Goal: Transaction & Acquisition: Purchase product/service

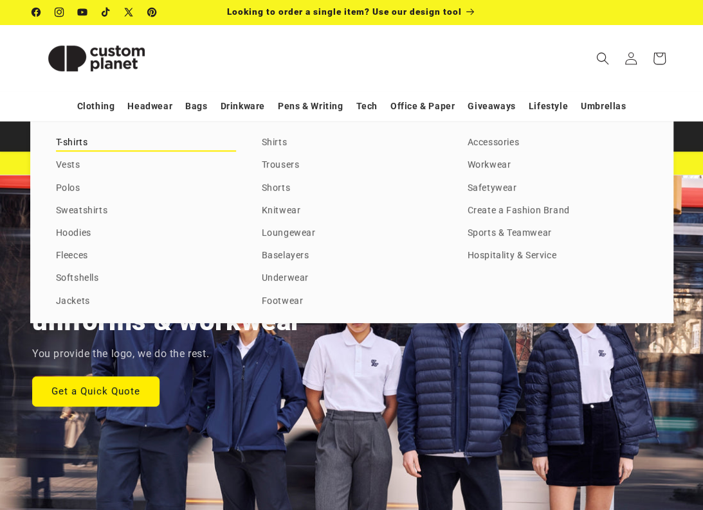
click at [78, 141] on link "T-shirts" at bounding box center [146, 142] width 180 height 17
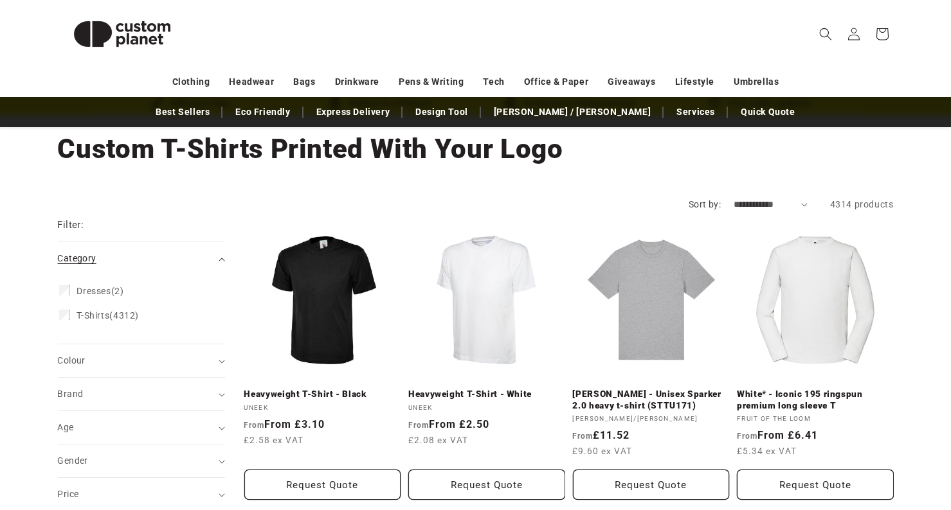
scroll to position [129, 0]
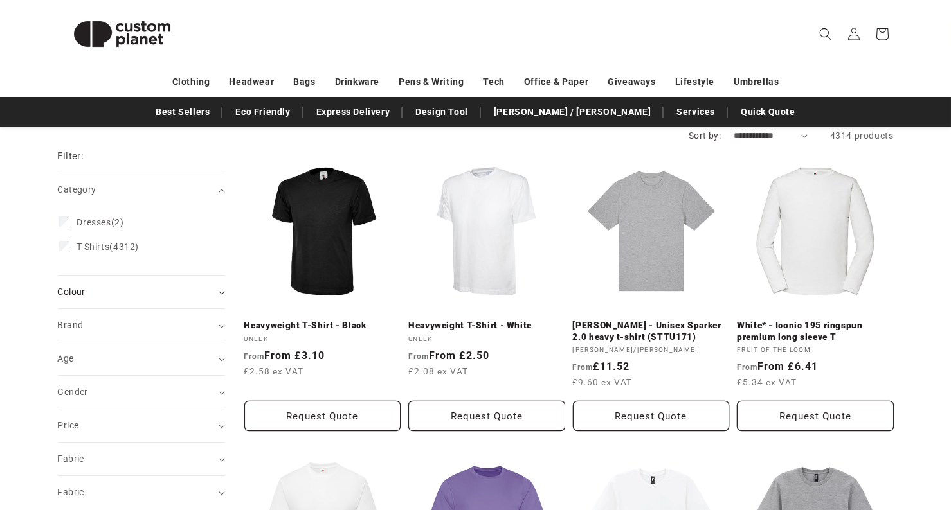
click at [106, 291] on div "Colour (0)" at bounding box center [136, 291] width 156 height 13
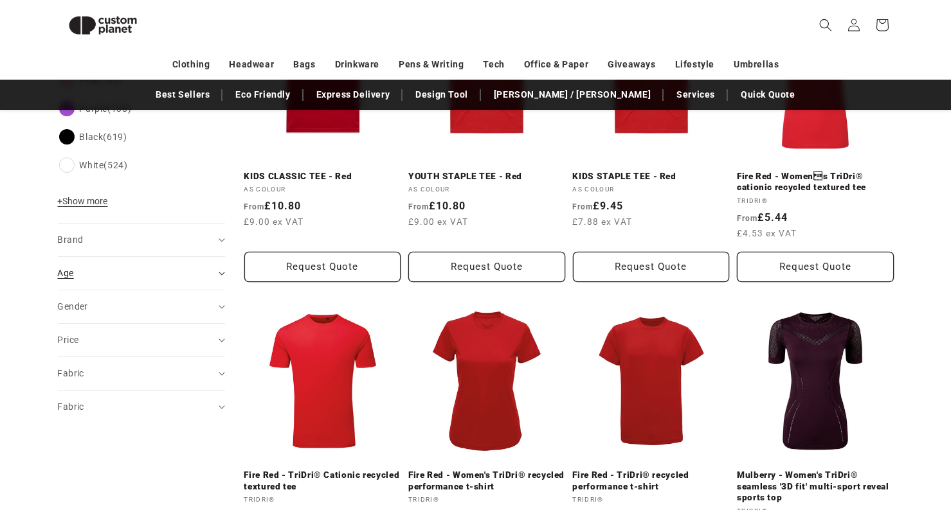
scroll to position [562, 0]
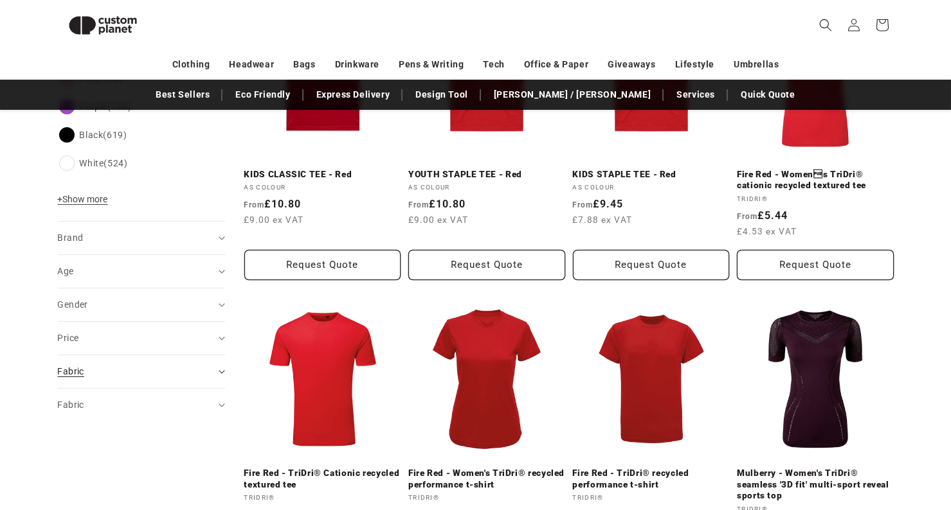
click at [93, 373] on div "Fabric (0)" at bounding box center [136, 371] width 156 height 13
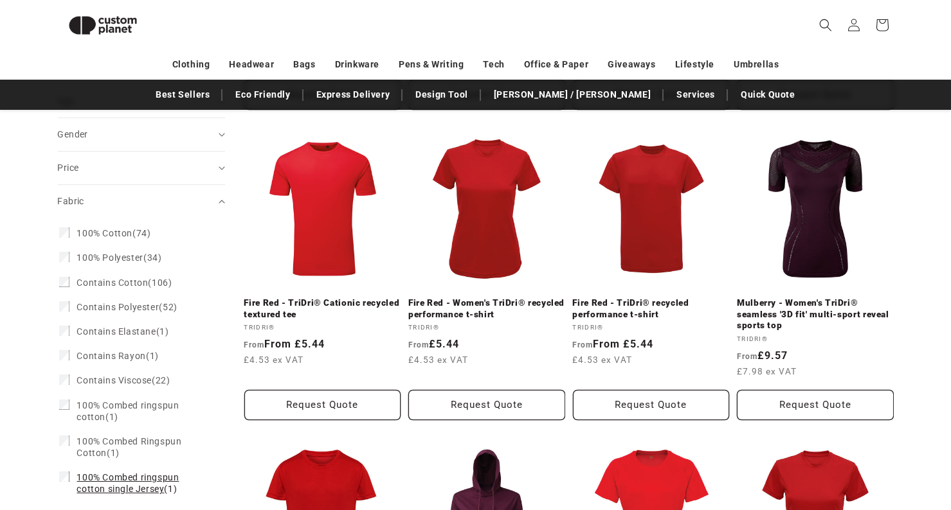
scroll to position [755, 0]
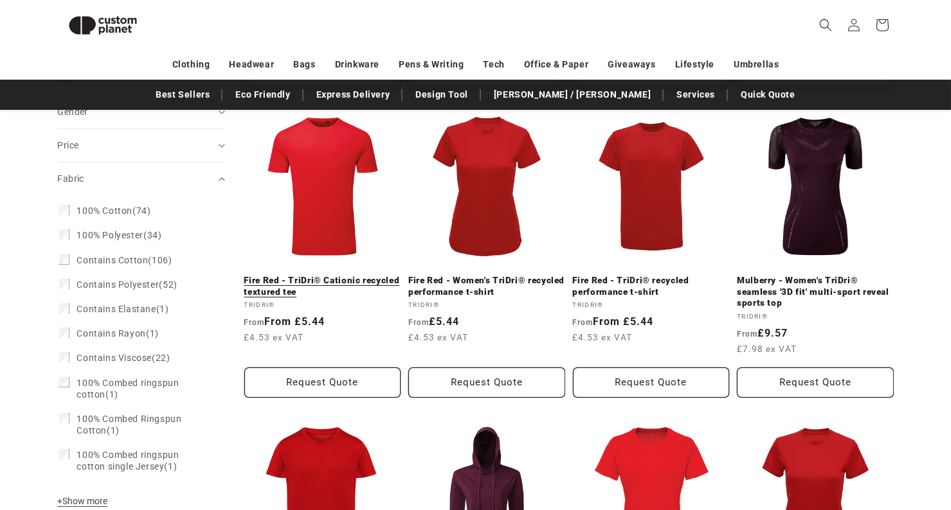
click at [326, 275] on link "Fire Red - TriDri® Cationic recycled textured tee" at bounding box center [322, 286] width 157 height 22
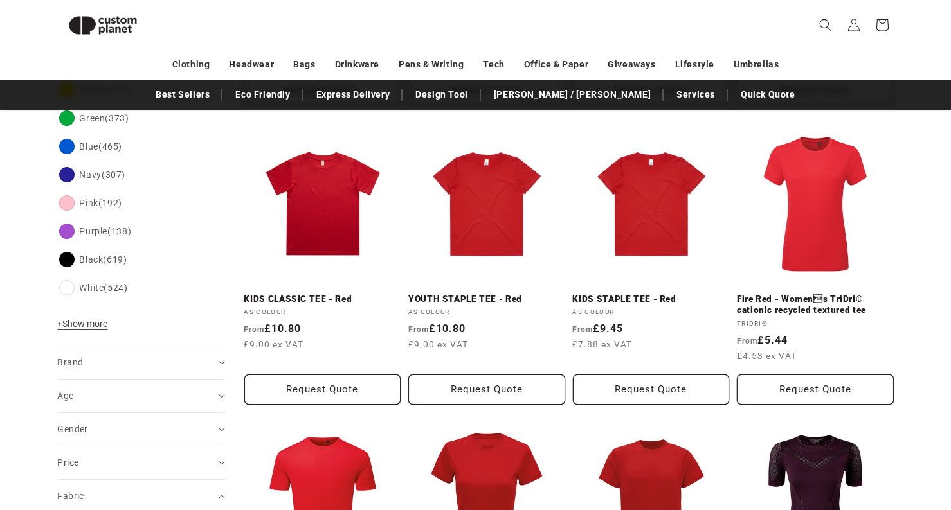
scroll to position [433, 0]
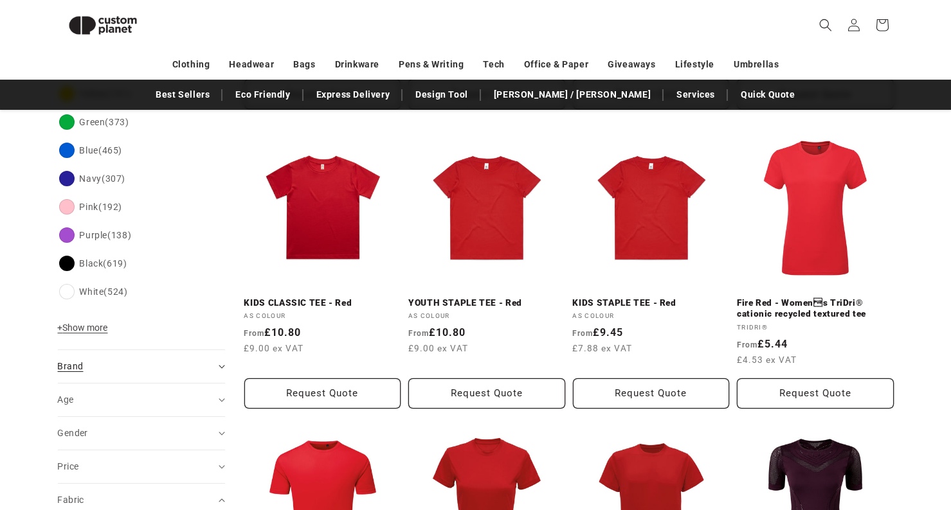
click at [82, 367] on span "Brand (0)" at bounding box center [71, 366] width 26 height 10
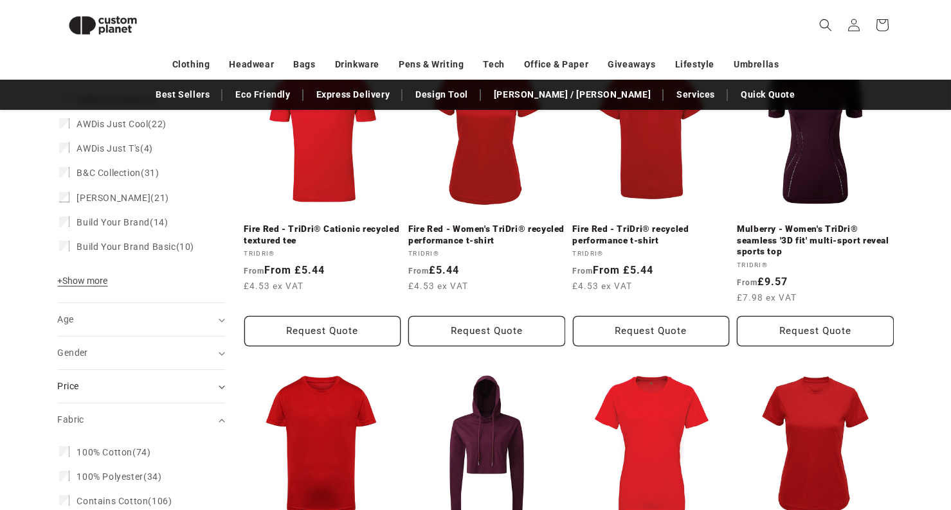
scroll to position [819, 0]
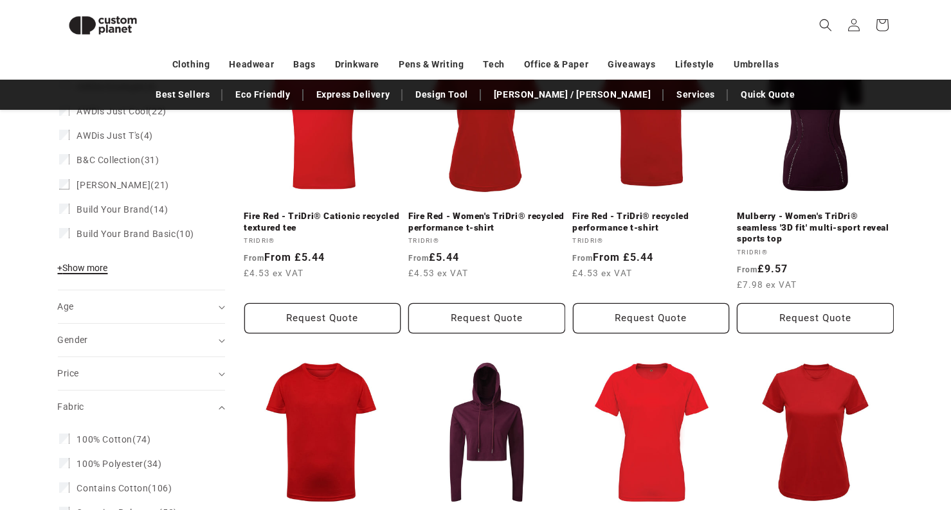
click at [87, 267] on span "+ Show more" at bounding box center [83, 268] width 50 height 10
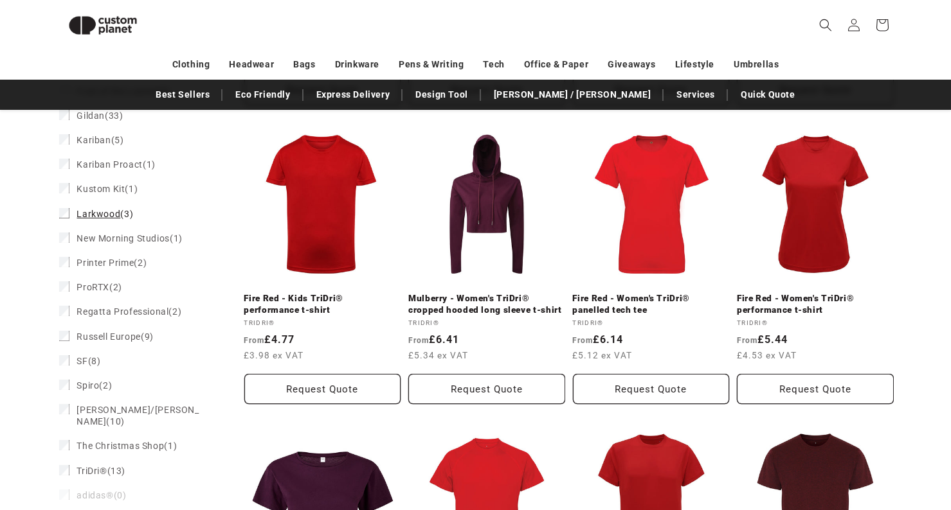
scroll to position [1140, 0]
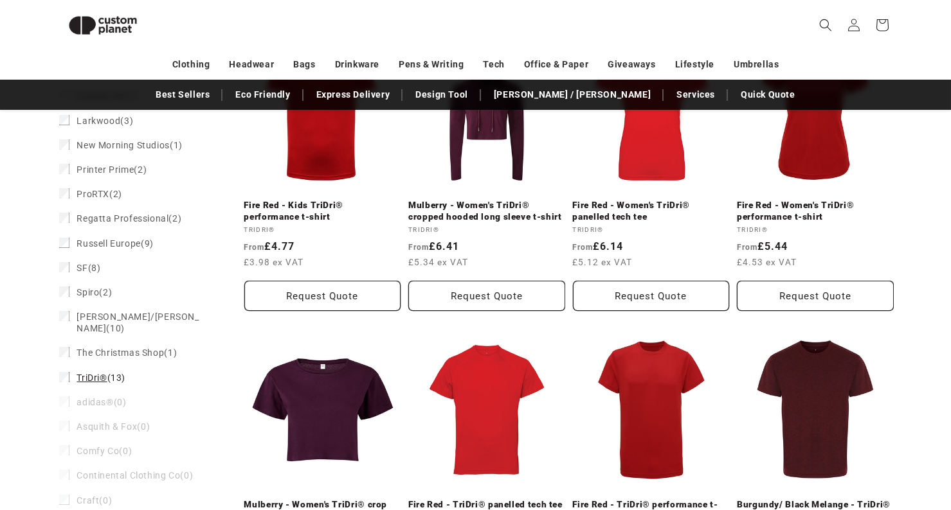
click at [91, 373] on span "TriDri®" at bounding box center [92, 378] width 30 height 10
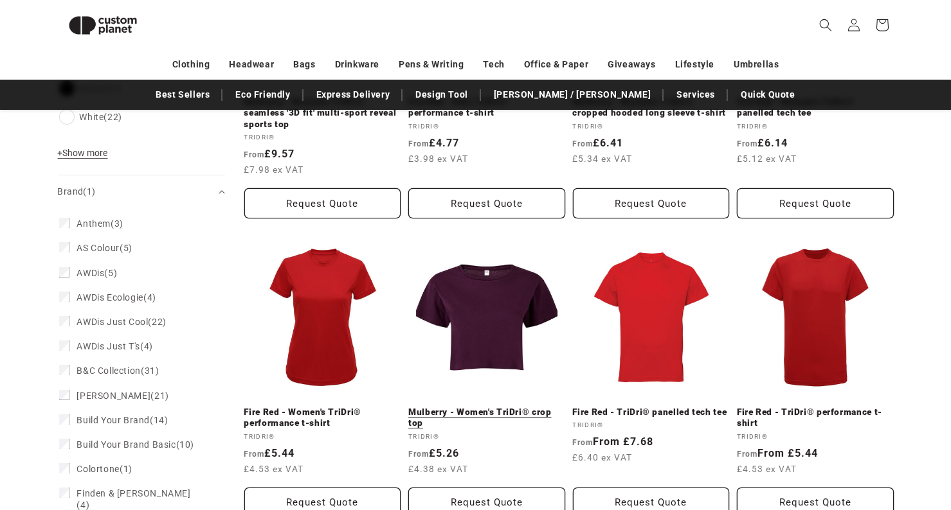
scroll to position [699, 0]
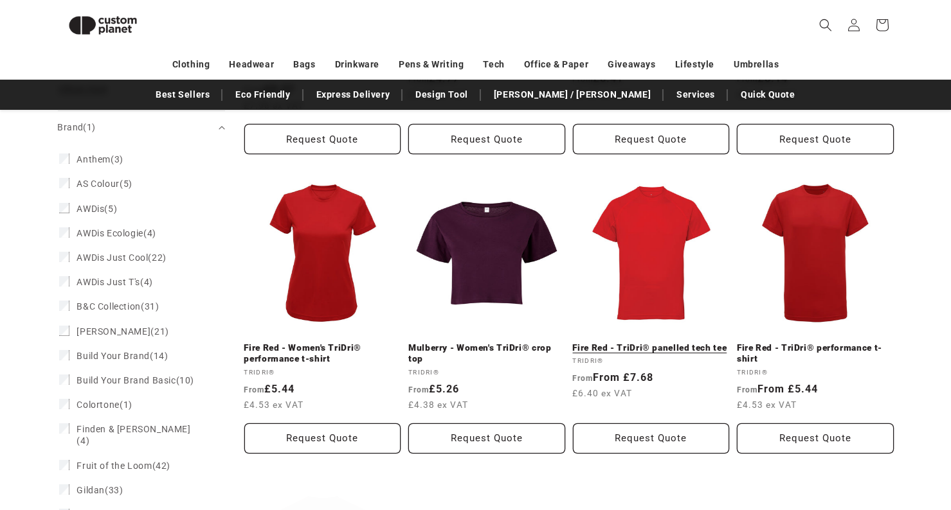
click at [662, 343] on link "Fire Red - TriDri® panelled tech tee" at bounding box center [651, 349] width 157 height 12
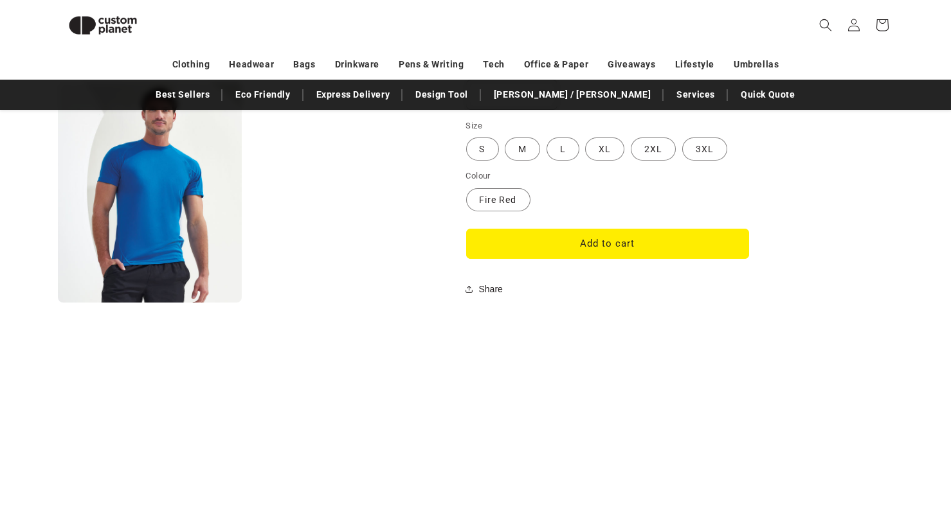
scroll to position [947, 0]
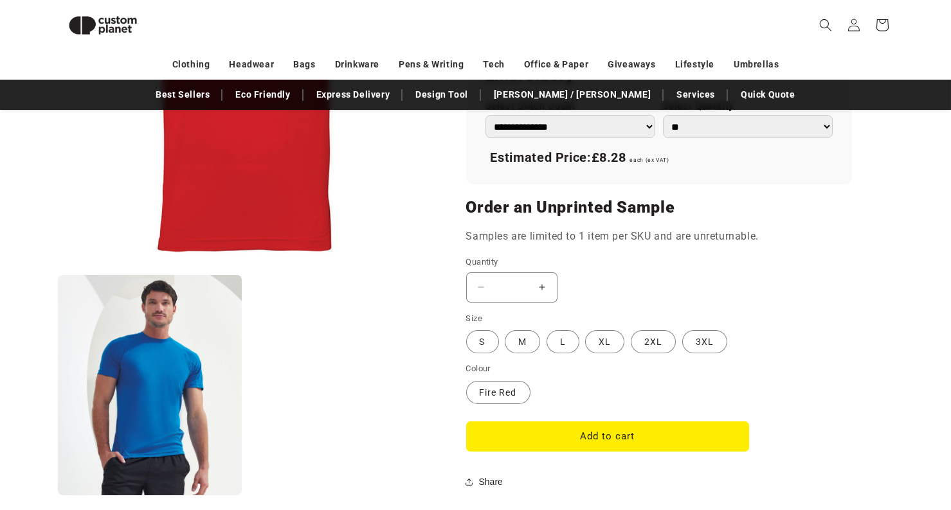
click at [745, 336] on fieldset "Size S Variant sold out or unavailable M Variant sold out or unavailable L Vari…" at bounding box center [607, 333] width 283 height 43
click at [712, 345] on label "3XL Variant sold out or unavailable" at bounding box center [704, 341] width 45 height 23
click at [578, 342] on label "L Variant sold out or unavailable" at bounding box center [562, 341] width 33 height 23
click at [599, 342] on label "XL Variant sold out or unavailable" at bounding box center [604, 341] width 39 height 23
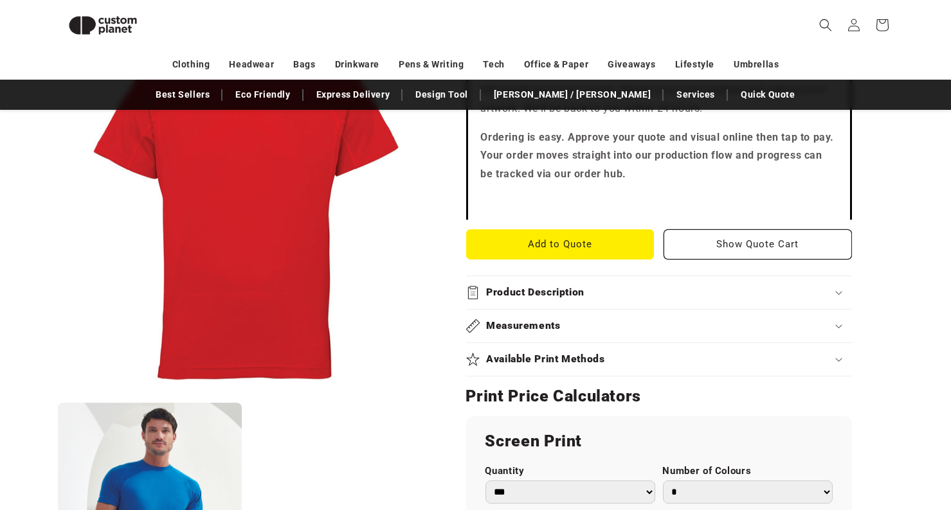
scroll to position [497, 0]
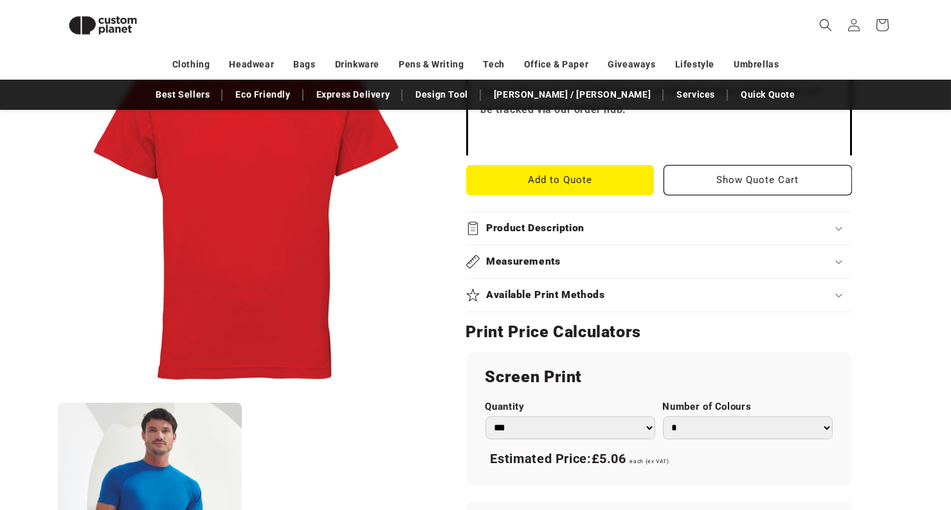
click at [536, 256] on h2 "Measurements" at bounding box center [523, 261] width 75 height 13
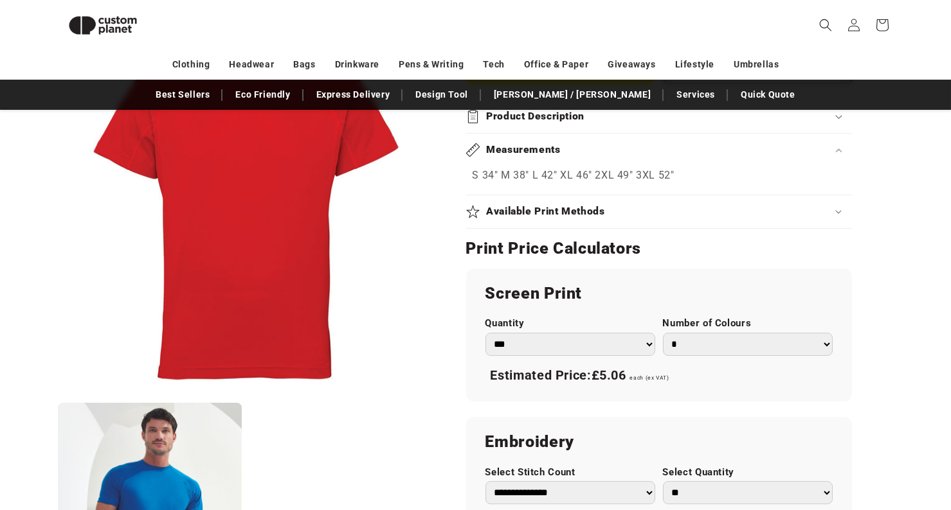
scroll to position [625, 0]
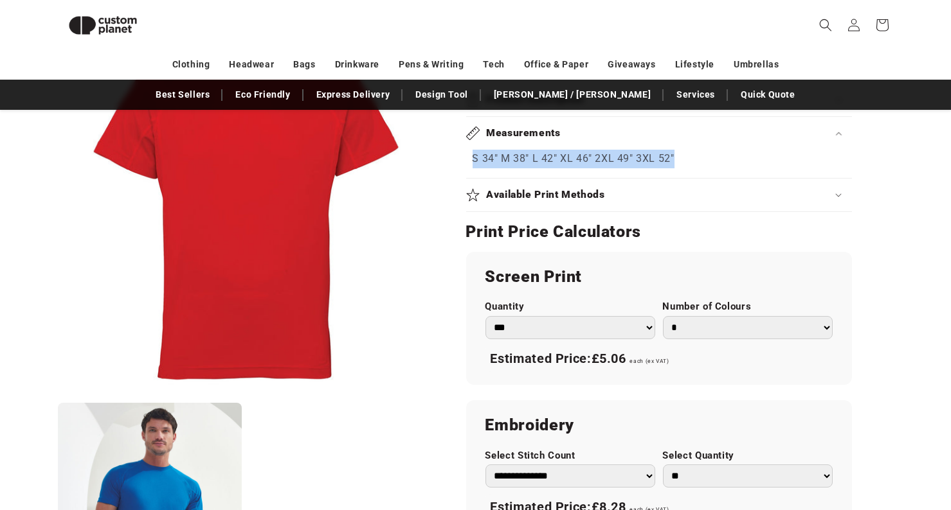
drag, startPoint x: 464, startPoint y: 157, endPoint x: 672, endPoint y: 160, distance: 207.6
click at [672, 160] on div "TriDri® Fire Red - TriDri® panelled tech tee Fire Red - TriDri® panelled tech t…" at bounding box center [664, 201] width 460 height 1290
drag, startPoint x: 672, startPoint y: 160, endPoint x: 659, endPoint y: 159, distance: 12.9
copy p "S 34" M 38" L 42" XL 46" 2XL 49" 3XL 52""
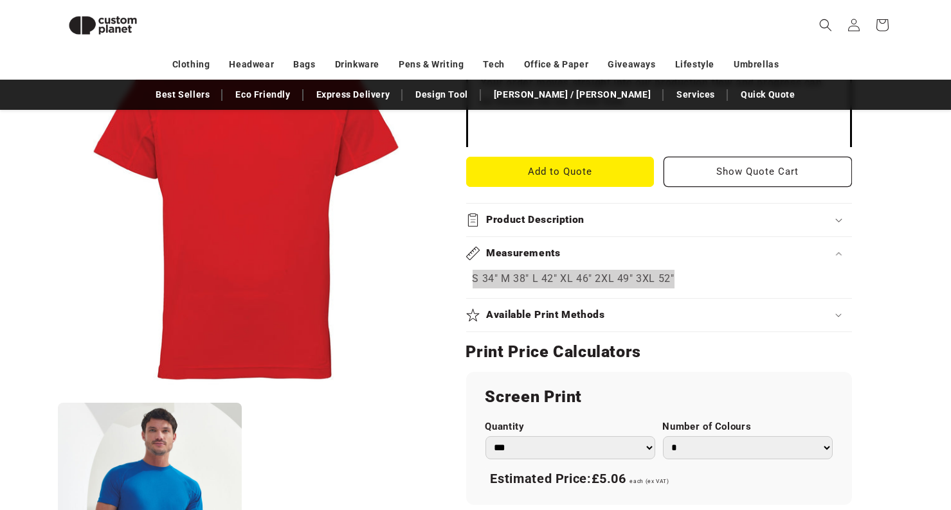
scroll to position [497, 0]
